Goal: Task Accomplishment & Management: Manage account settings

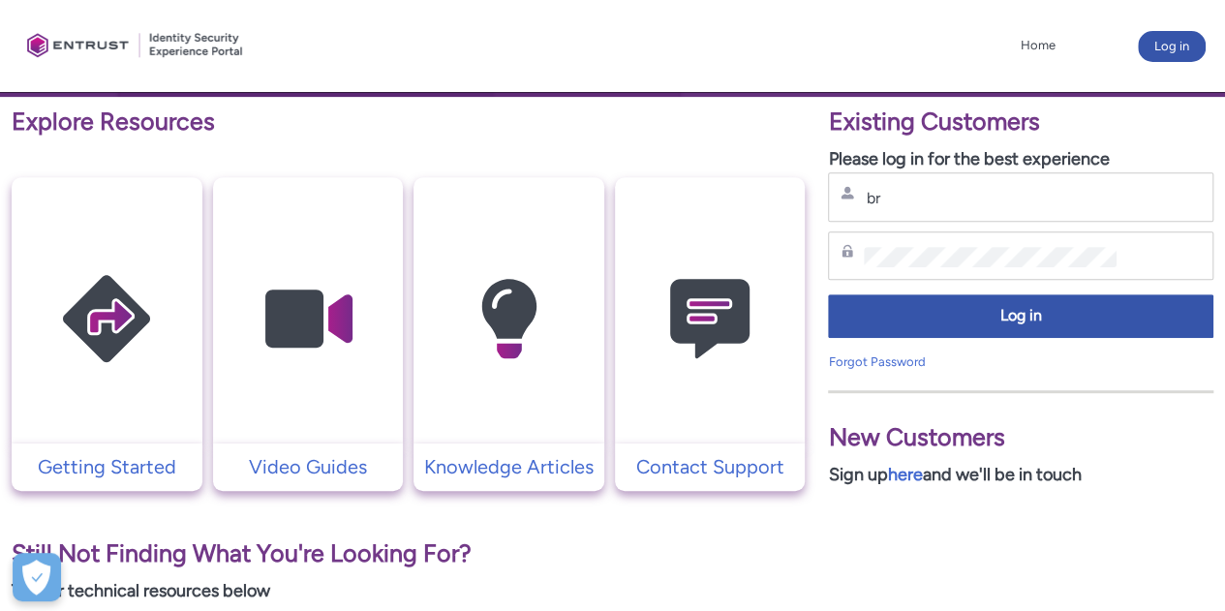
type input "b"
type input "[PERSON_NAME][EMAIL_ADDRESS][DOMAIN_NAME]"
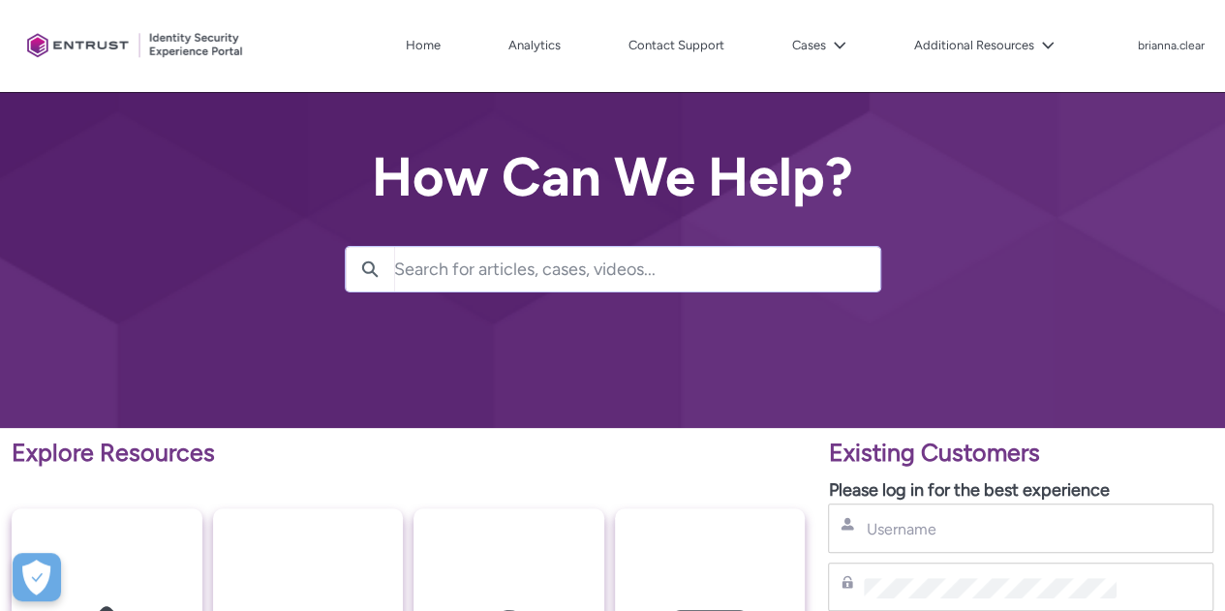
scroll to position [155, 0]
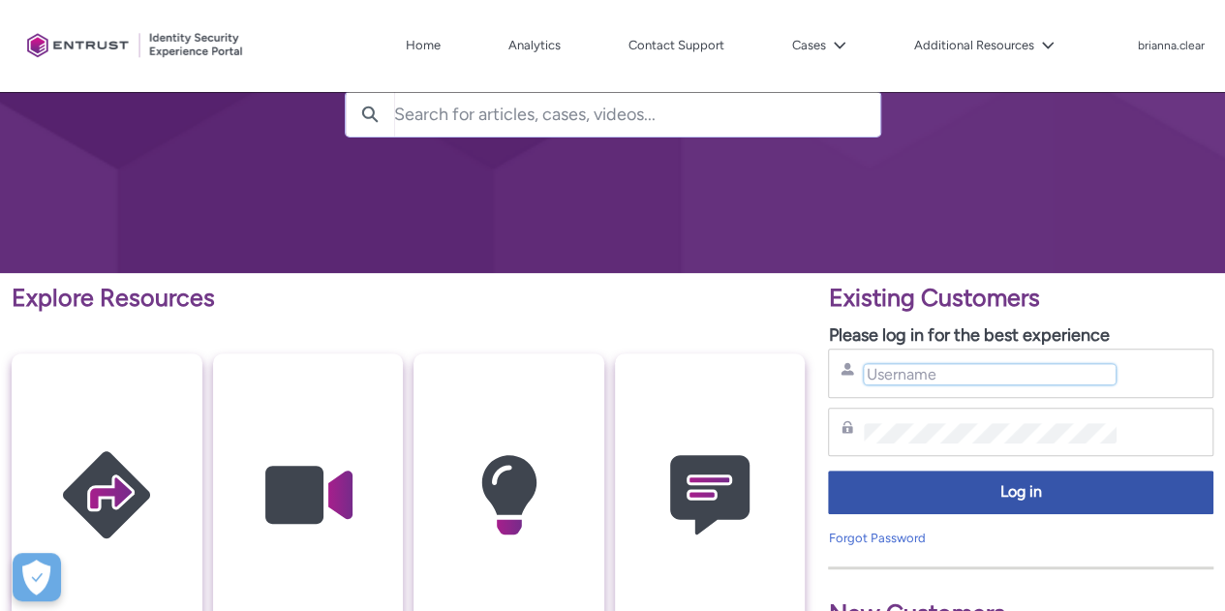
click at [925, 373] on input "Username" at bounding box center [990, 374] width 252 height 20
type input "[PERSON_NAME][EMAIL_ADDRESS][DOMAIN_NAME]"
